Goal: Transaction & Acquisition: Purchase product/service

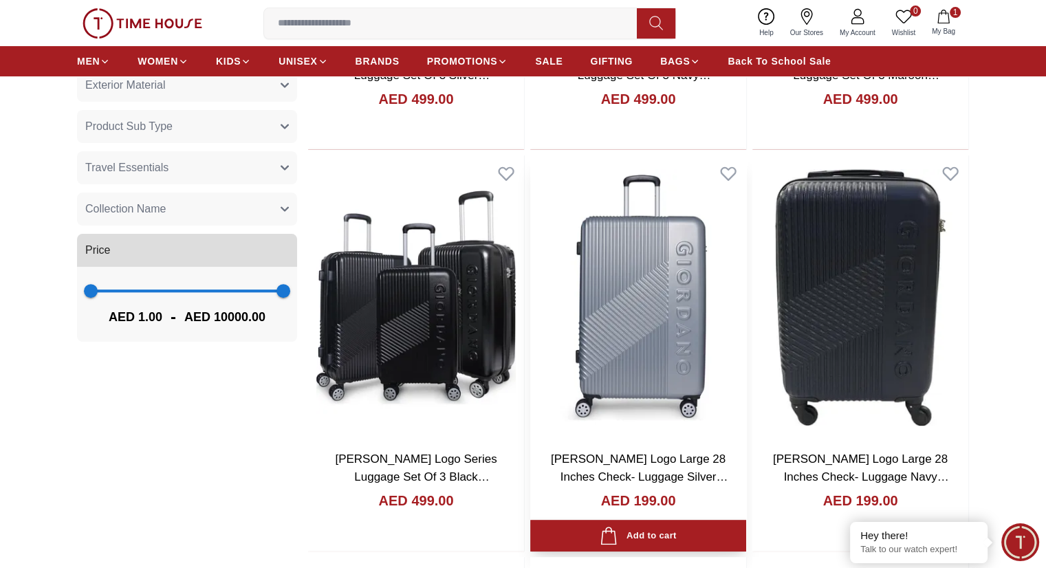
scroll to position [550, 0]
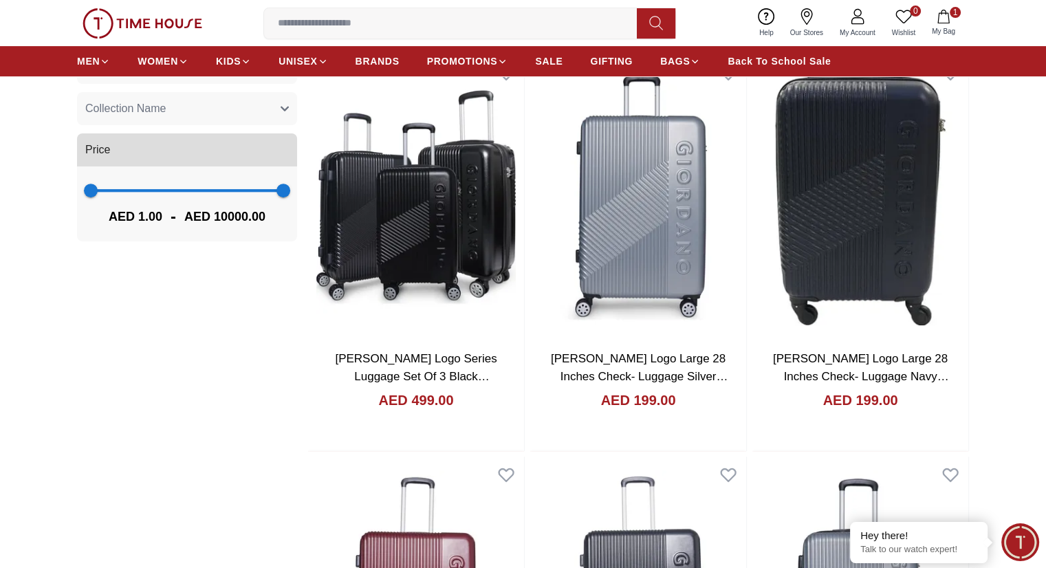
click at [899, 12] on icon at bounding box center [903, 16] width 17 height 17
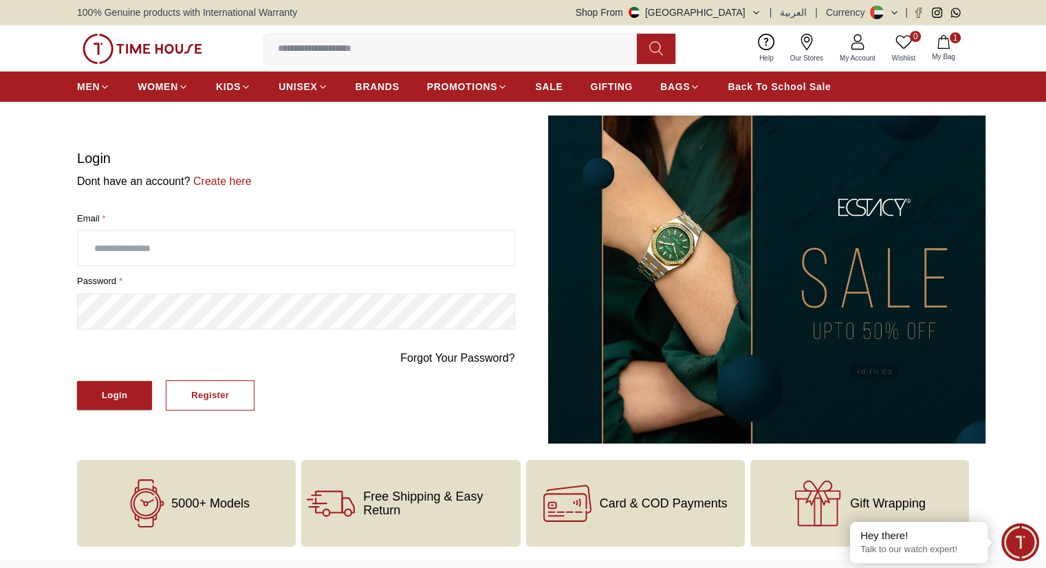
click at [162, 43] on img at bounding box center [143, 49] width 120 height 30
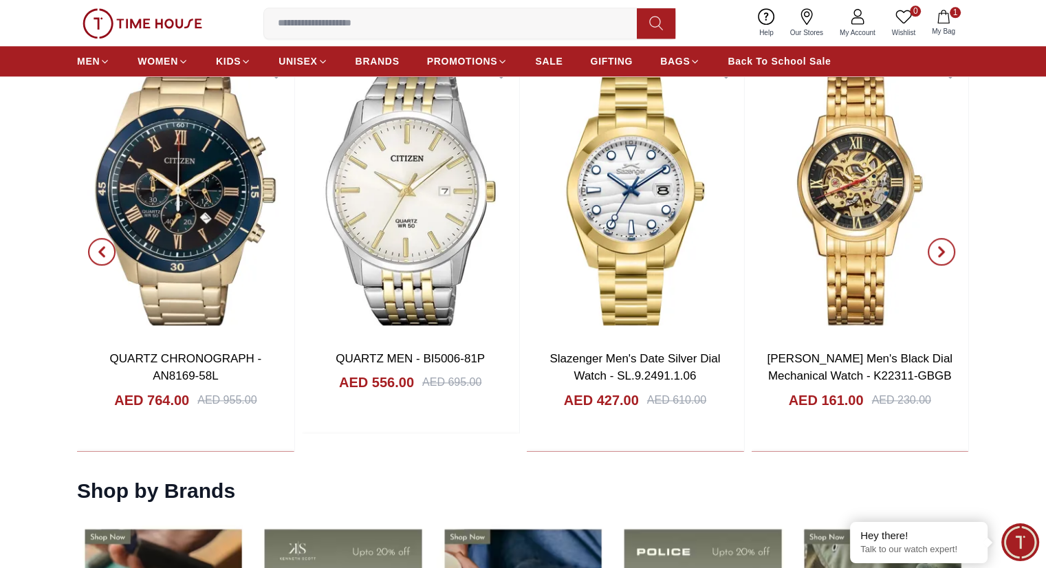
scroll to position [1547, 0]
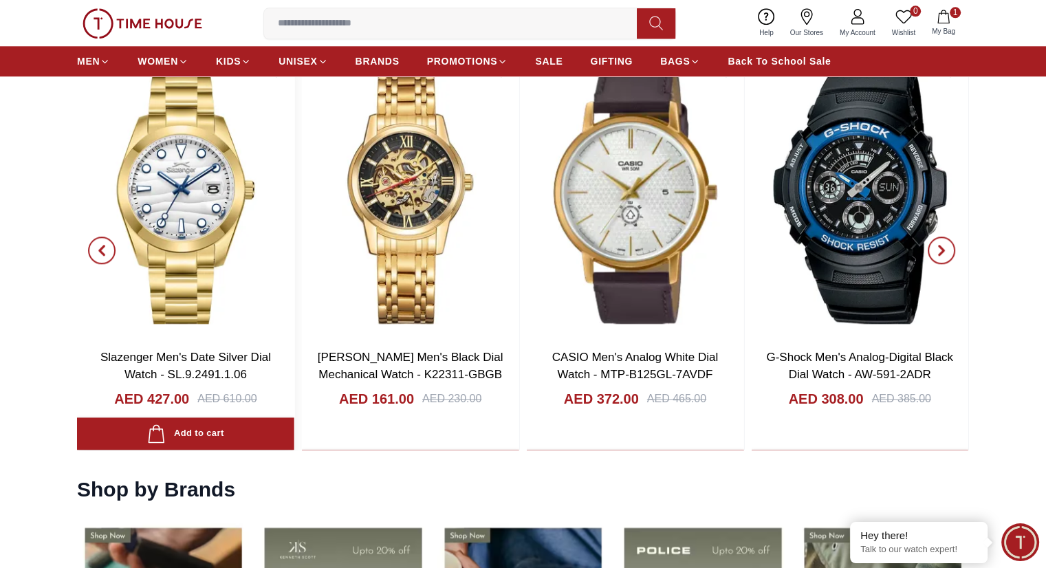
click at [433, 354] on link "Kenneth Scott Men's Black Dial Mechanical Watch - K22311-GBGB" at bounding box center [411, 366] width 186 height 31
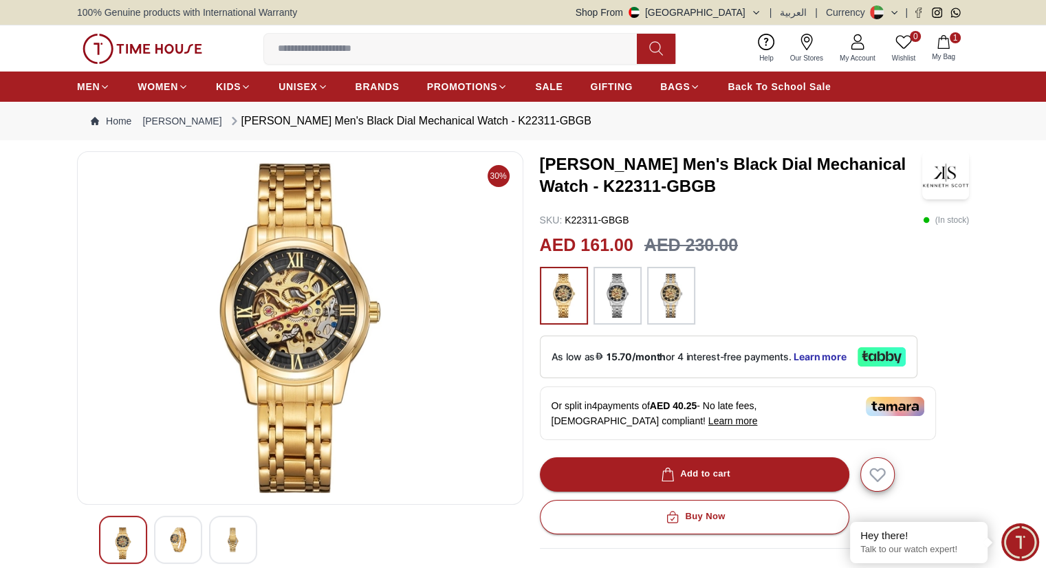
click at [188, 537] on img at bounding box center [178, 539] width 25 height 25
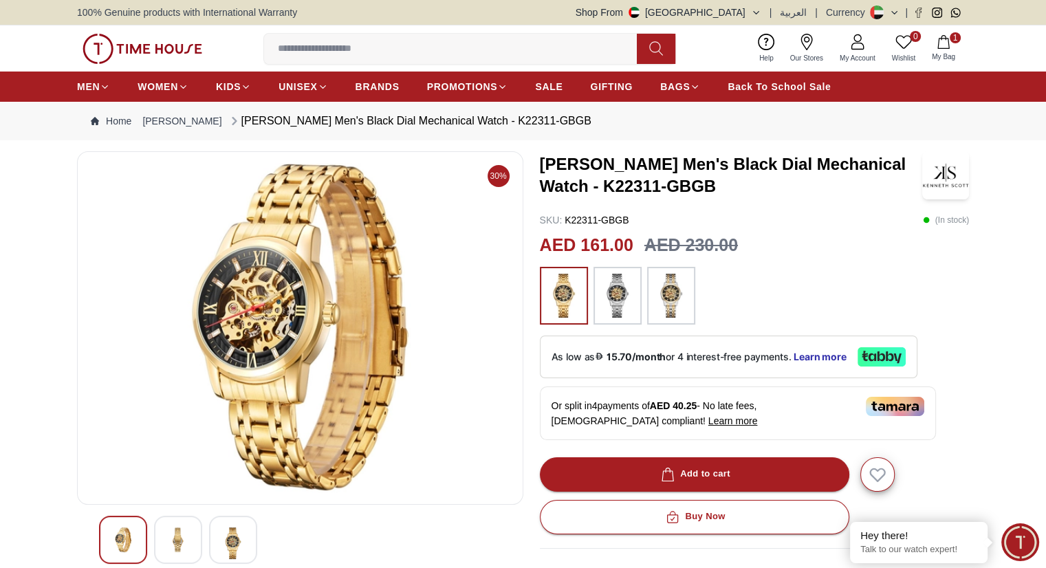
click at [252, 534] on div at bounding box center [233, 540] width 48 height 48
